Goal: Information Seeking & Learning: Find specific fact

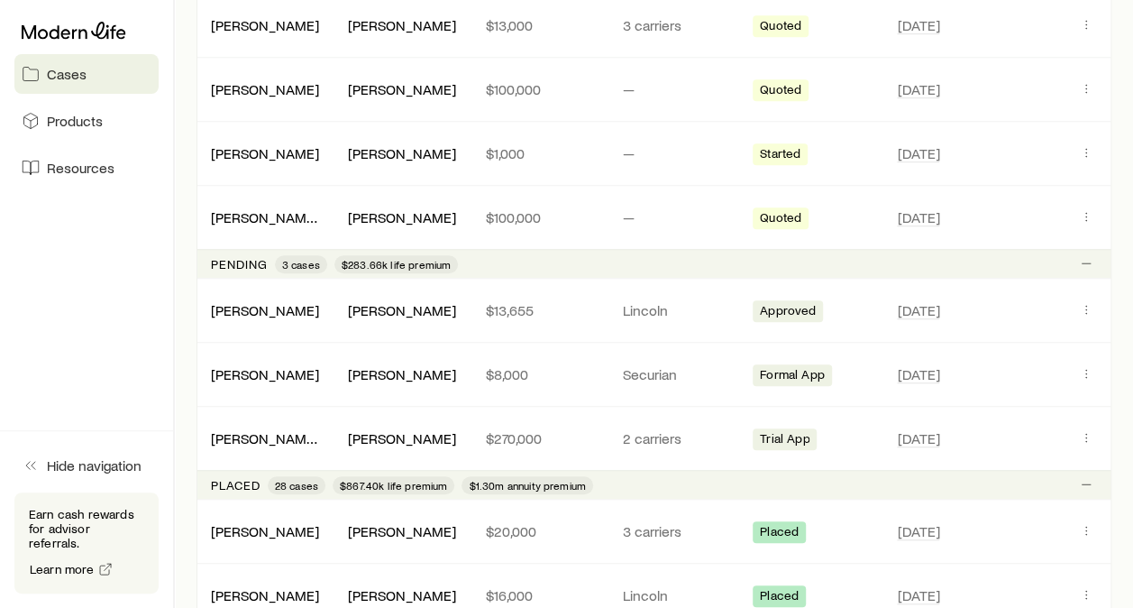
scroll to position [548, 0]
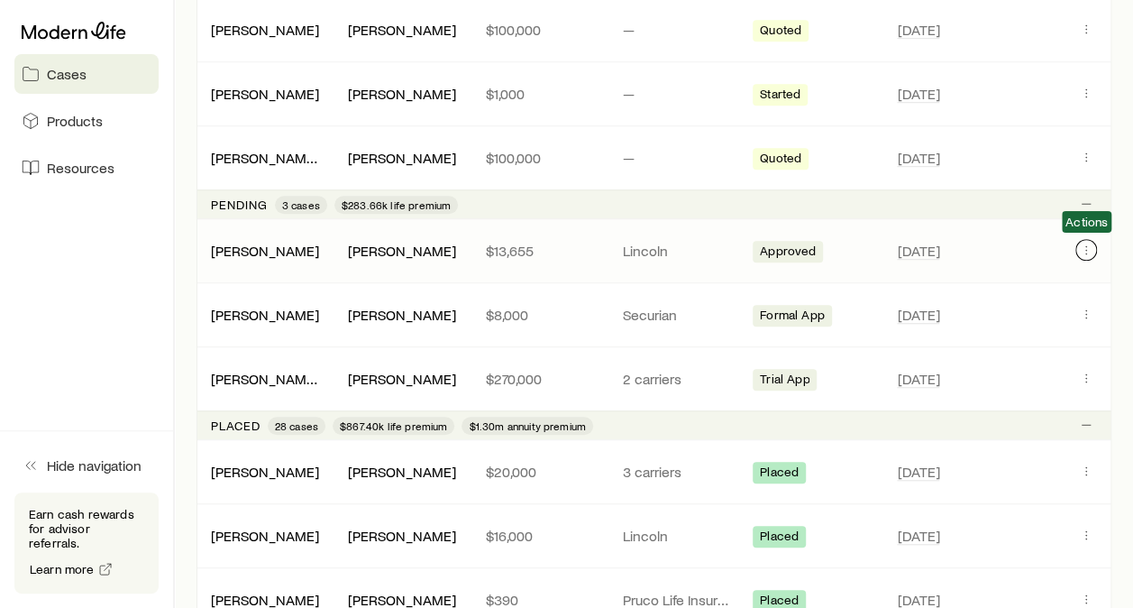
click at [1084, 249] on icon "Client cases" at bounding box center [1086, 250] width 14 height 14
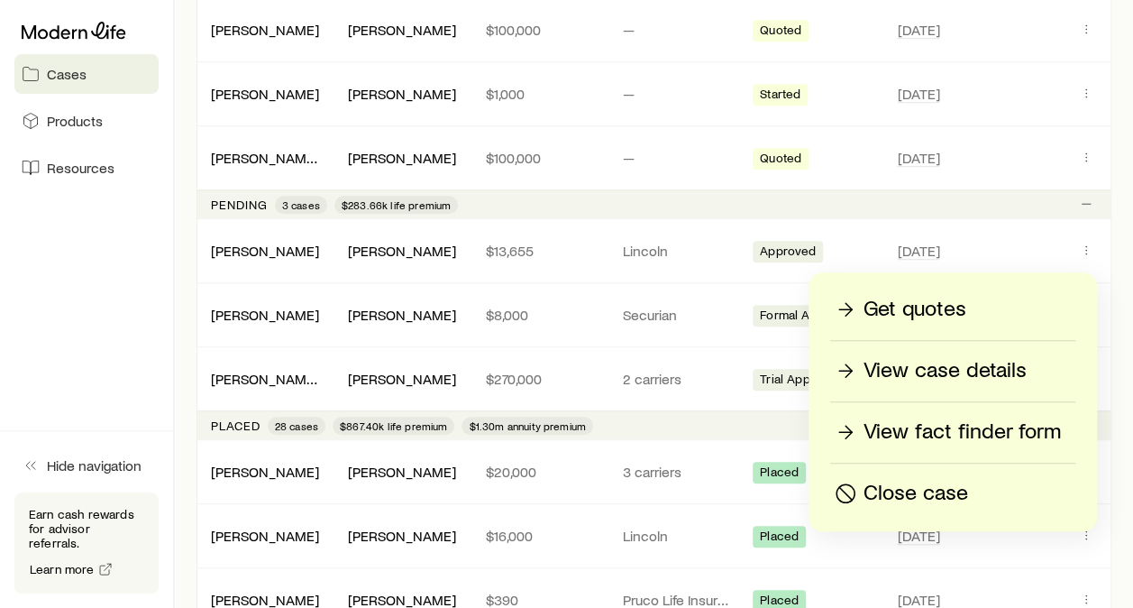
click at [885, 373] on p "View case details" at bounding box center [945, 370] width 163 height 29
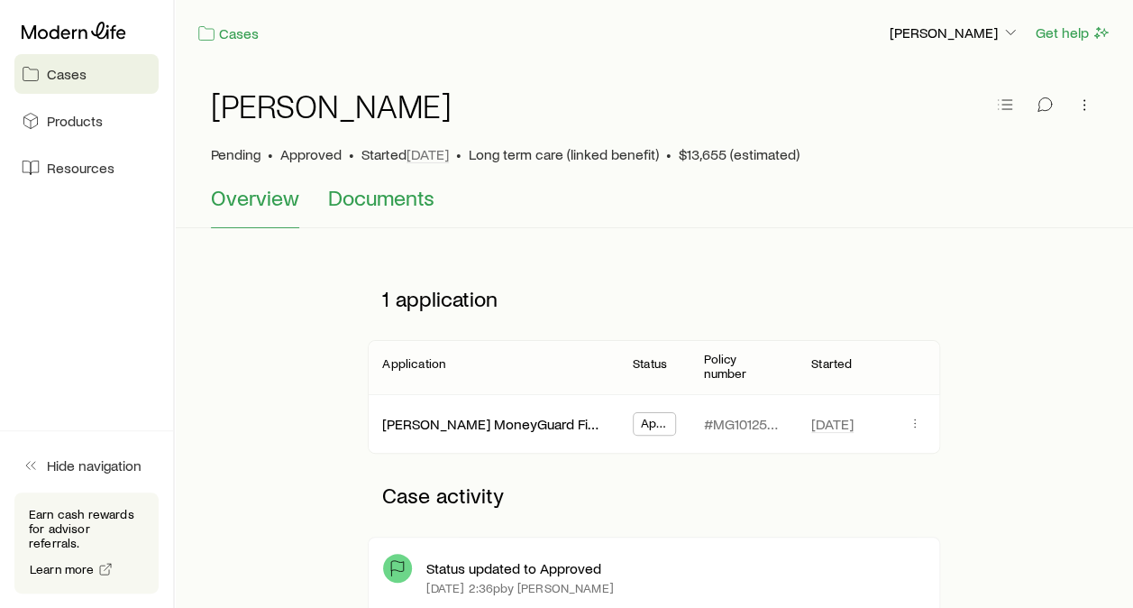
click at [384, 206] on span "Documents" at bounding box center [381, 197] width 106 height 25
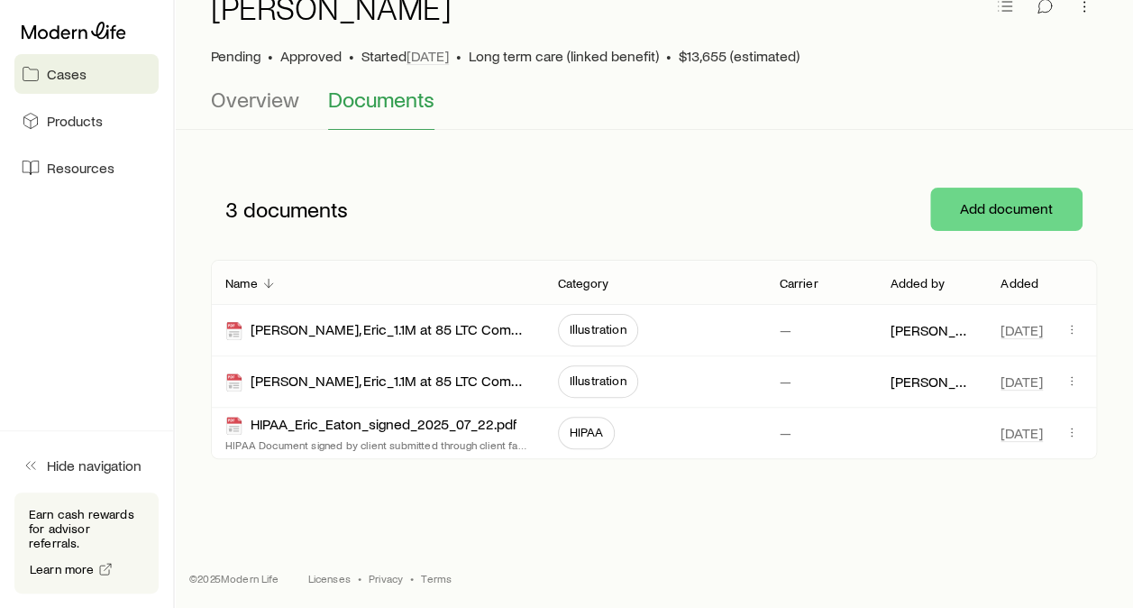
scroll to position [99, 0]
click at [1071, 377] on icon "button" at bounding box center [1072, 379] width 14 height 14
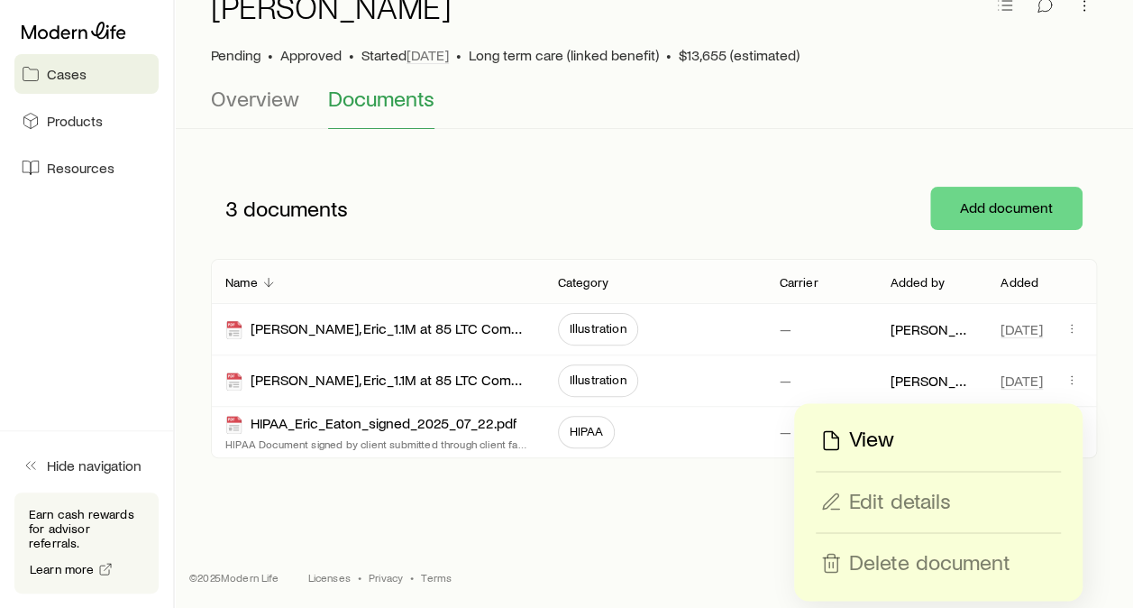
drag, startPoint x: 864, startPoint y: 423, endPoint x: 858, endPoint y: 431, distance: 9.8
click at [858, 431] on div "View Edit details Delete document" at bounding box center [938, 501] width 288 height 197
click at [856, 435] on p "View" at bounding box center [871, 440] width 45 height 29
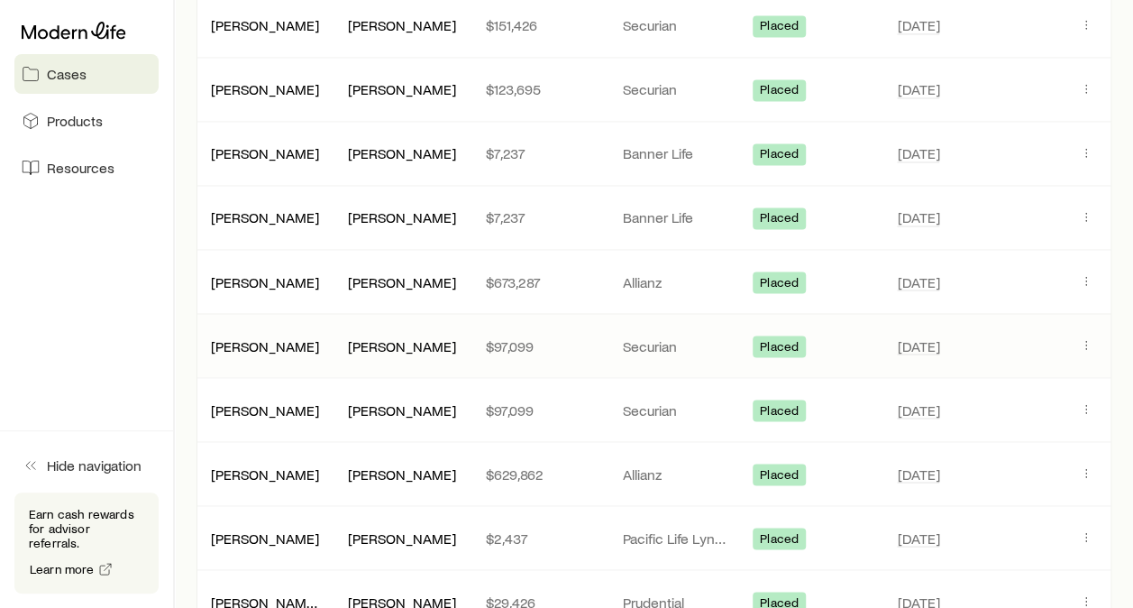
scroll to position [1983, 0]
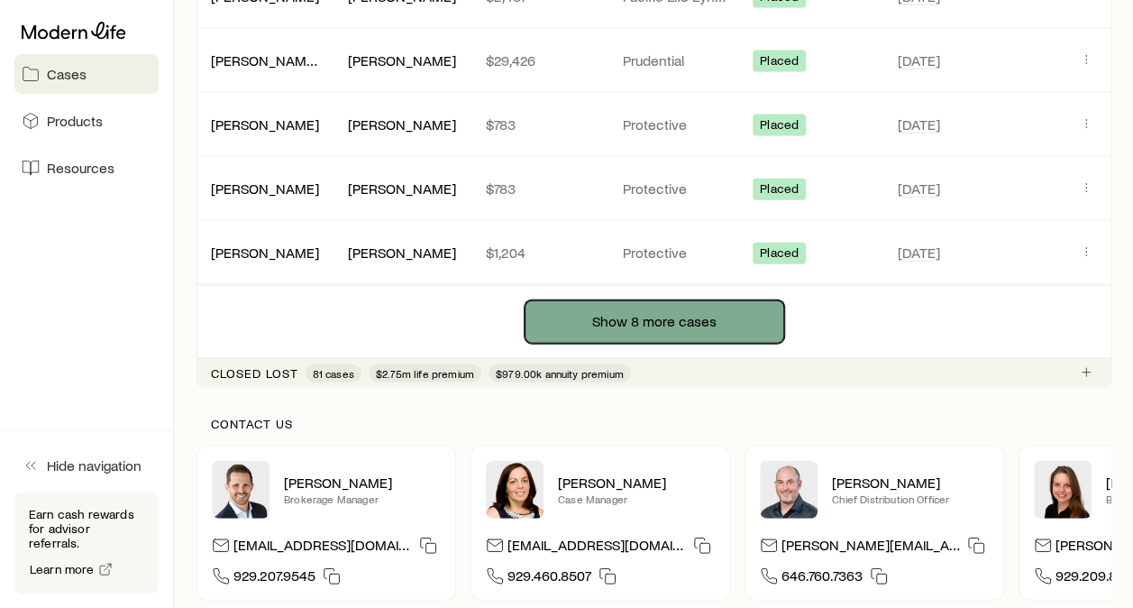
click at [714, 316] on button "Show 8 more cases" at bounding box center [655, 321] width 260 height 43
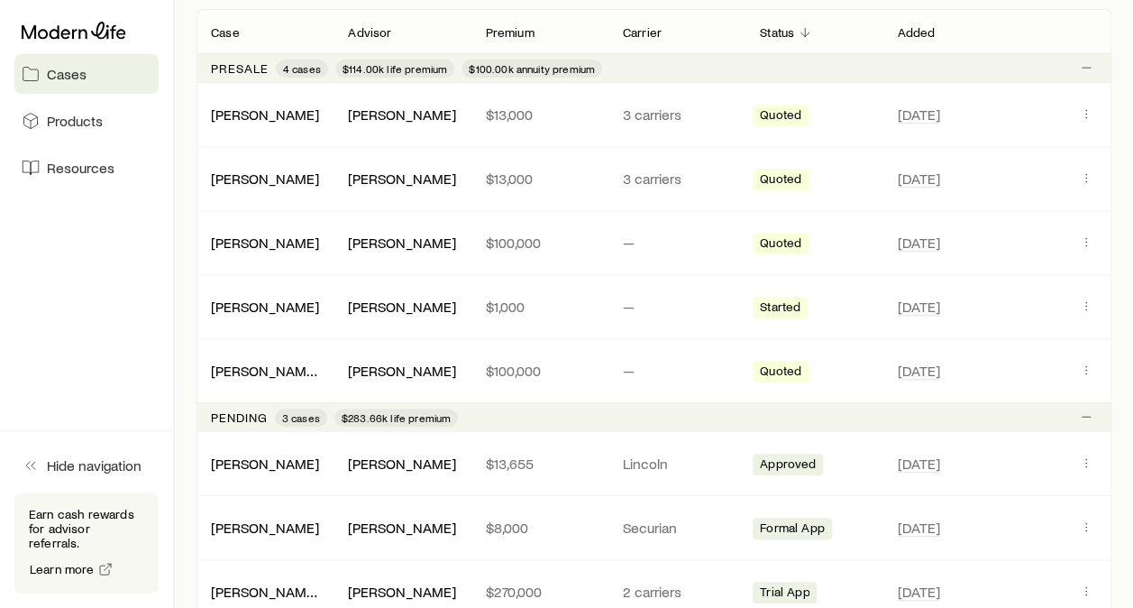
scroll to position [94, 0]
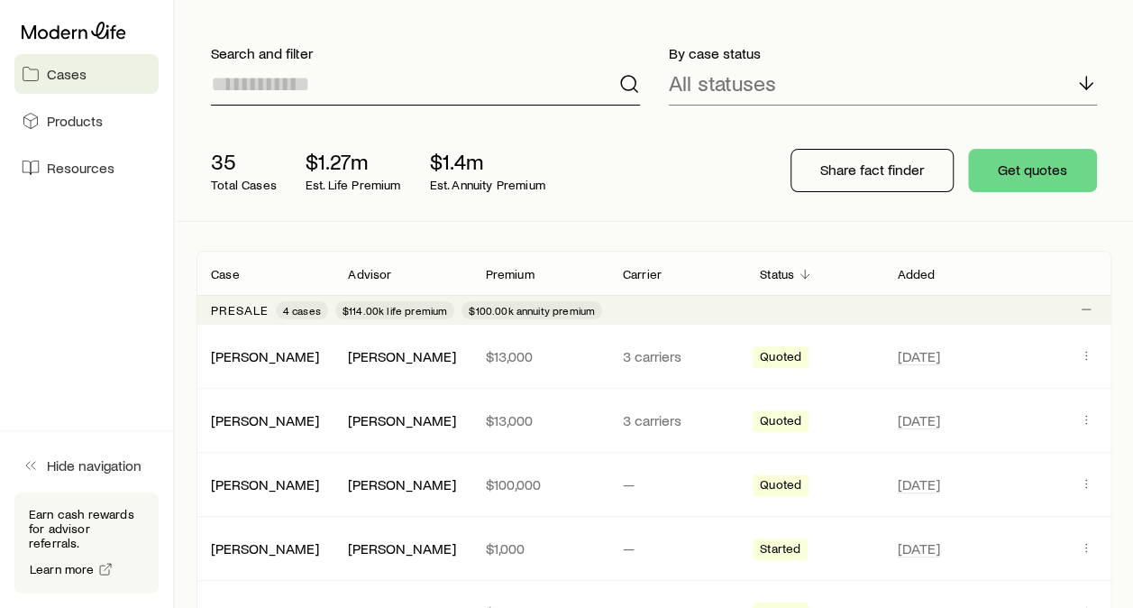
click at [462, 103] on input at bounding box center [425, 83] width 429 height 43
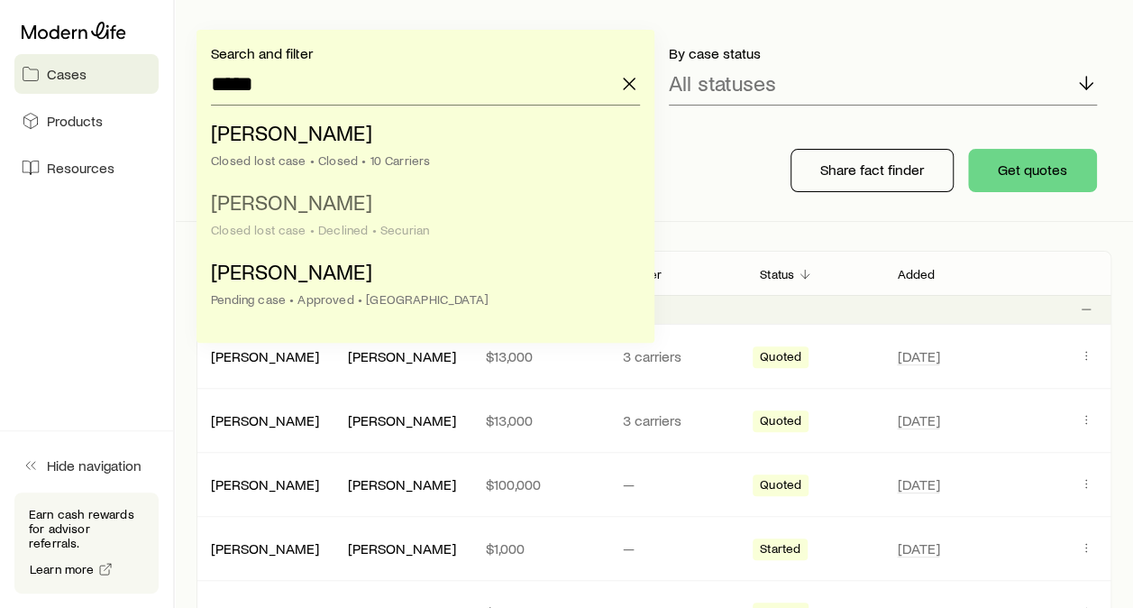
click at [365, 225] on div "Closed lost case • Declined • Securian" at bounding box center [420, 230] width 418 height 14
type input "**********"
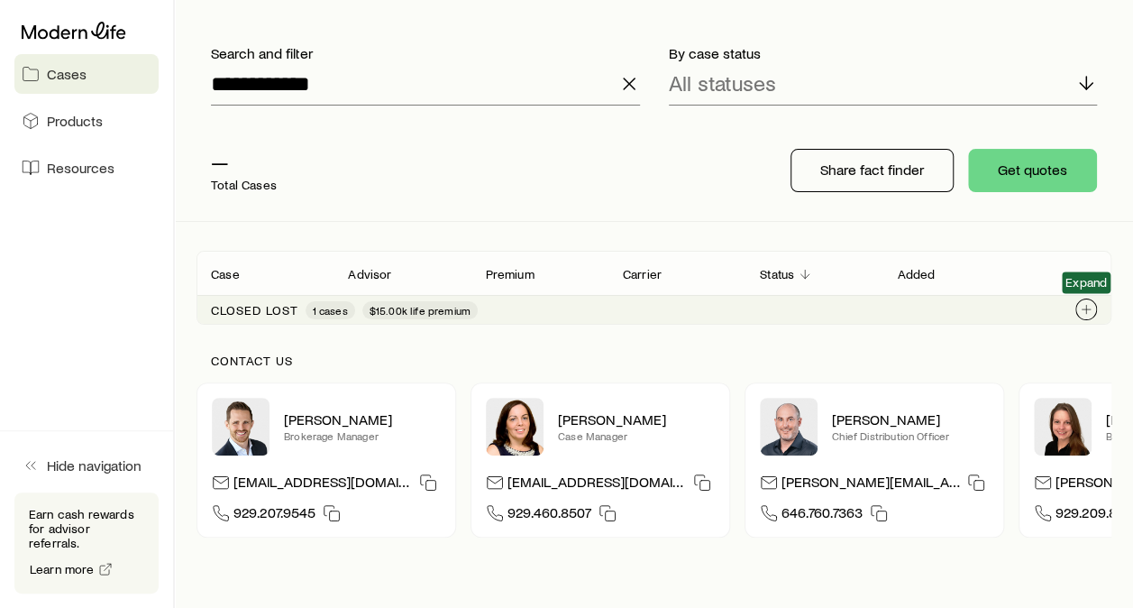
click at [1082, 302] on icon "Client cases" at bounding box center [1086, 309] width 14 height 14
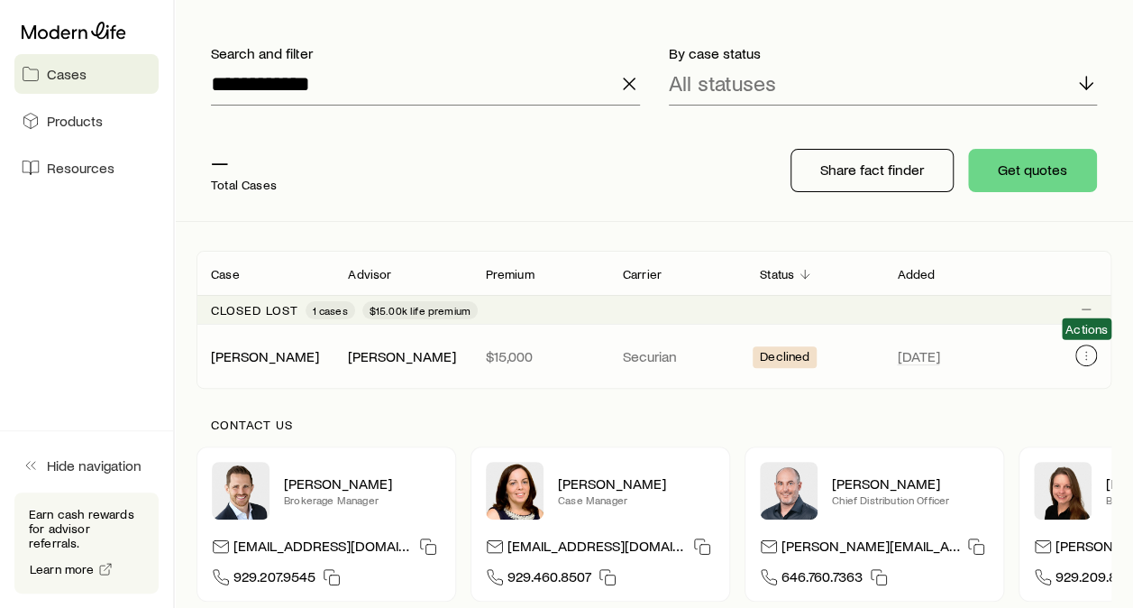
click at [1085, 357] on icon "Client cases" at bounding box center [1086, 355] width 14 height 14
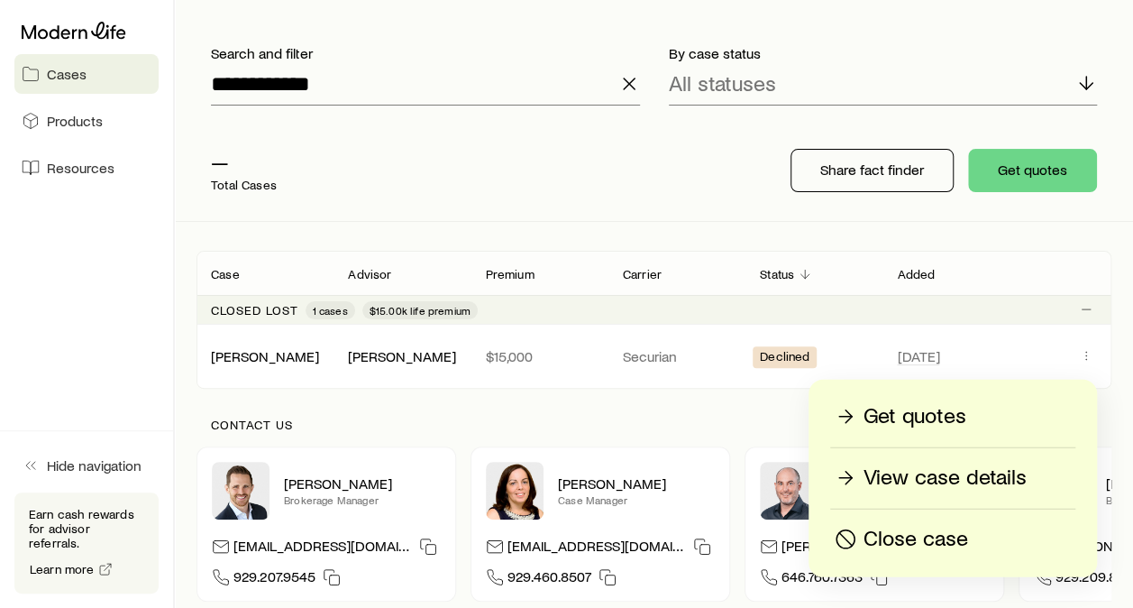
click at [932, 485] on p "View case details" at bounding box center [945, 477] width 163 height 29
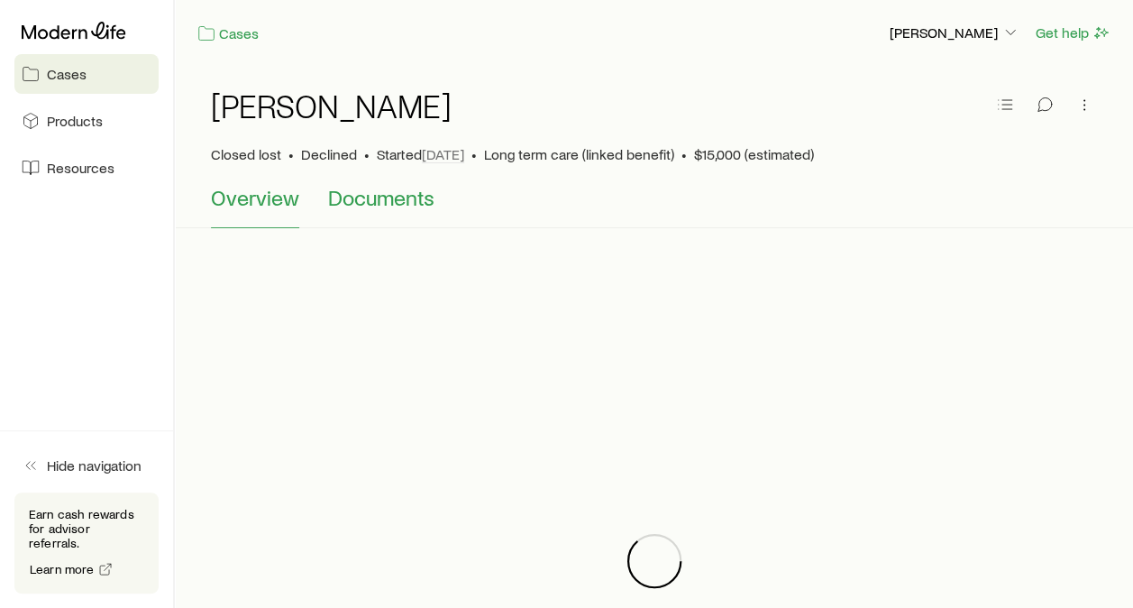
click at [391, 207] on span "Documents" at bounding box center [381, 197] width 106 height 25
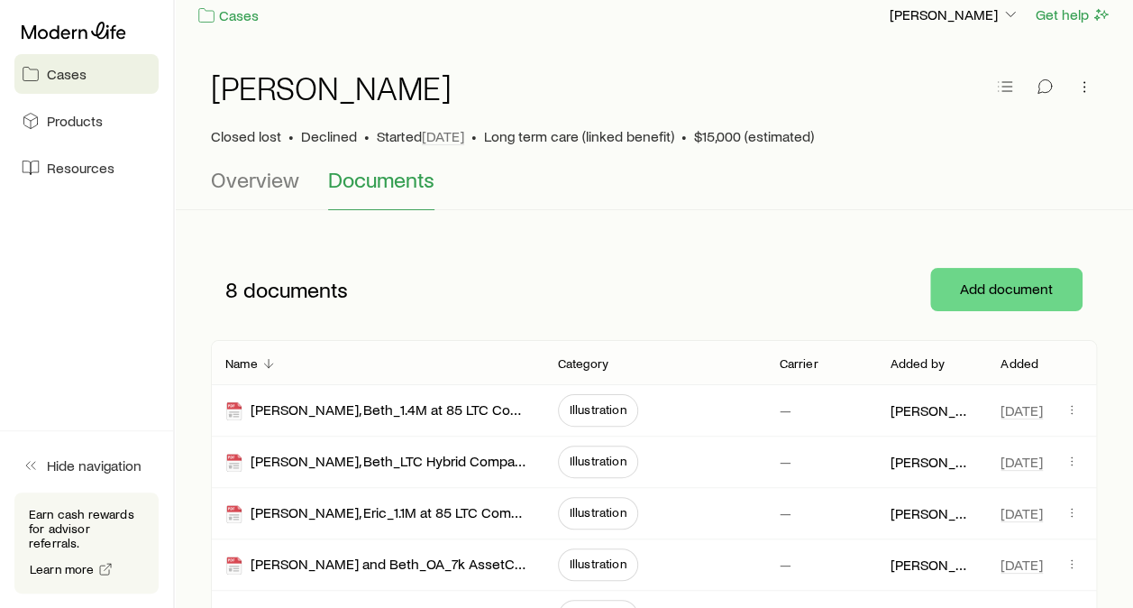
scroll to position [12, 0]
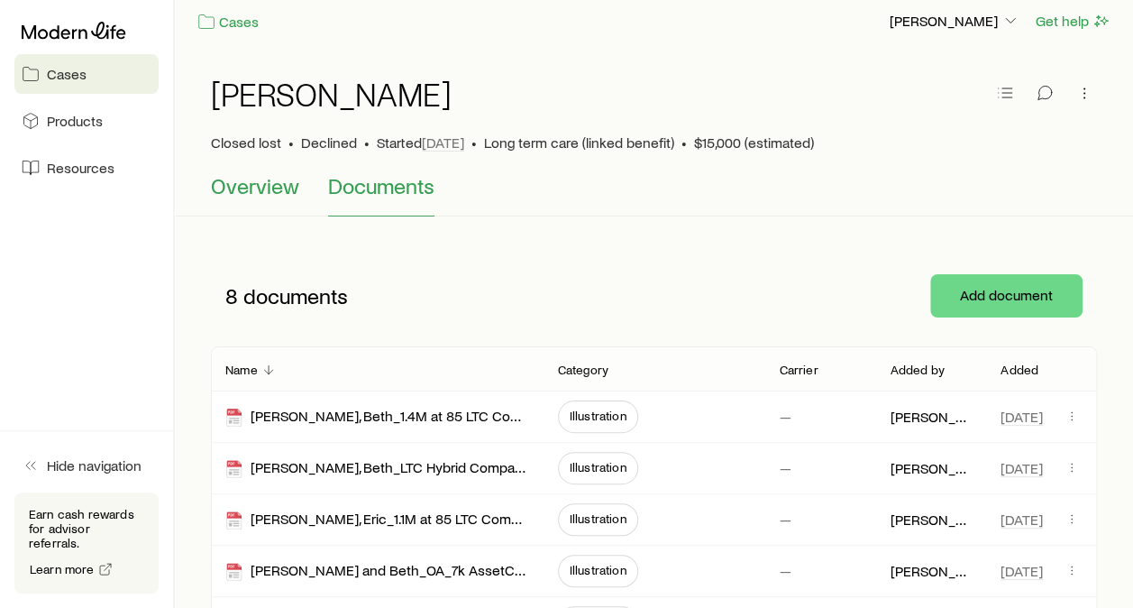
click at [270, 180] on span "Overview" at bounding box center [255, 185] width 88 height 25
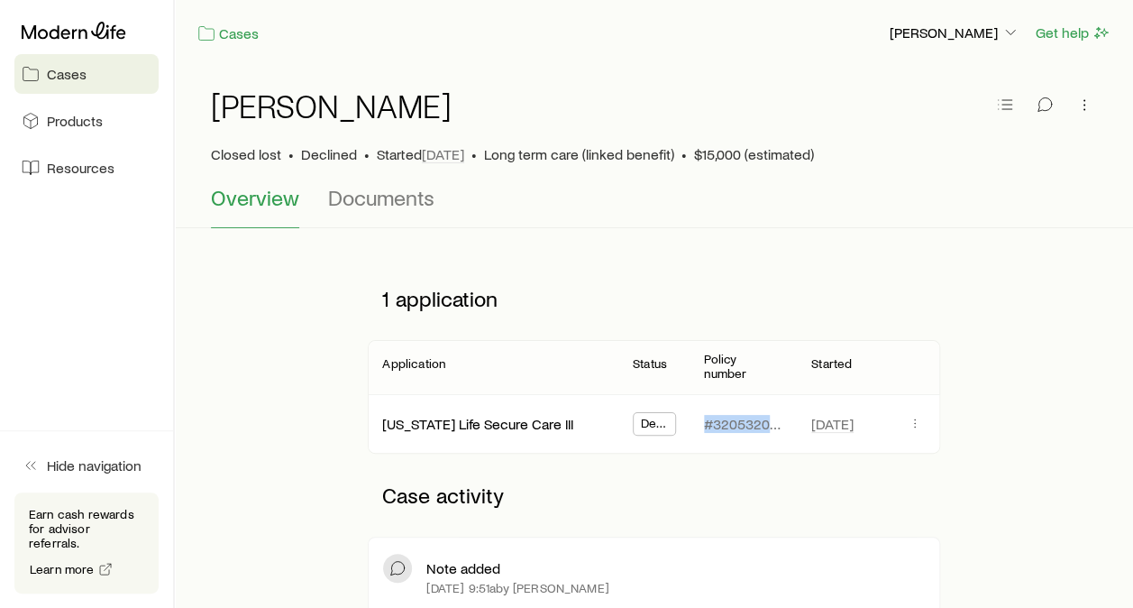
drag, startPoint x: 705, startPoint y: 409, endPoint x: 784, endPoint y: 413, distance: 79.4
click at [784, 413] on div "#3205320W" at bounding box center [743, 424] width 107 height 58
drag, startPoint x: 784, startPoint y: 413, endPoint x: 767, endPoint y: 415, distance: 17.2
copy p "#3205320W"
